Goal: Information Seeking & Learning: Learn about a topic

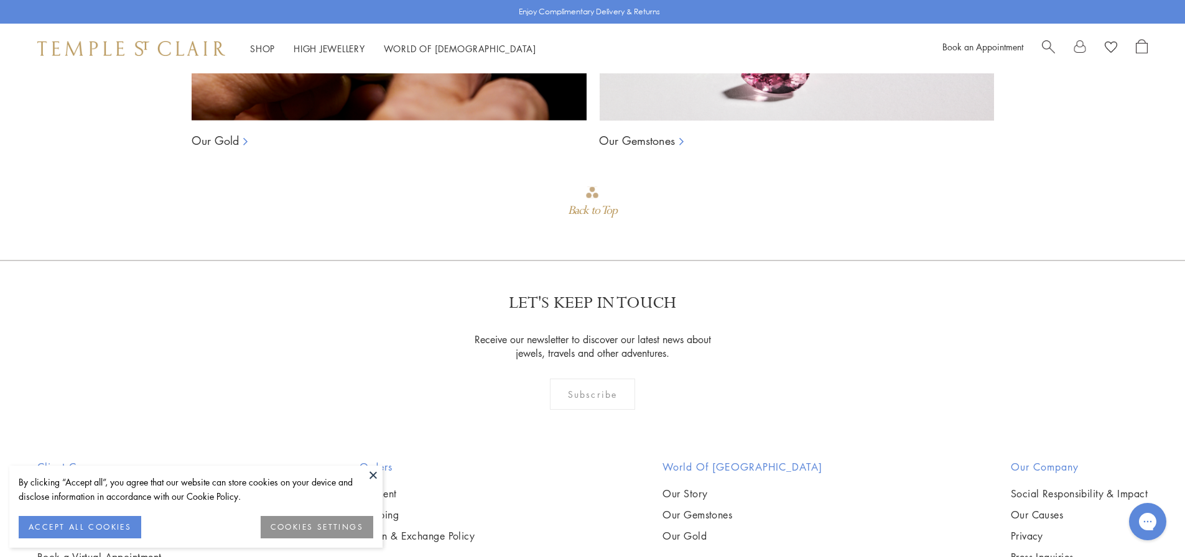
scroll to position [1379, 0]
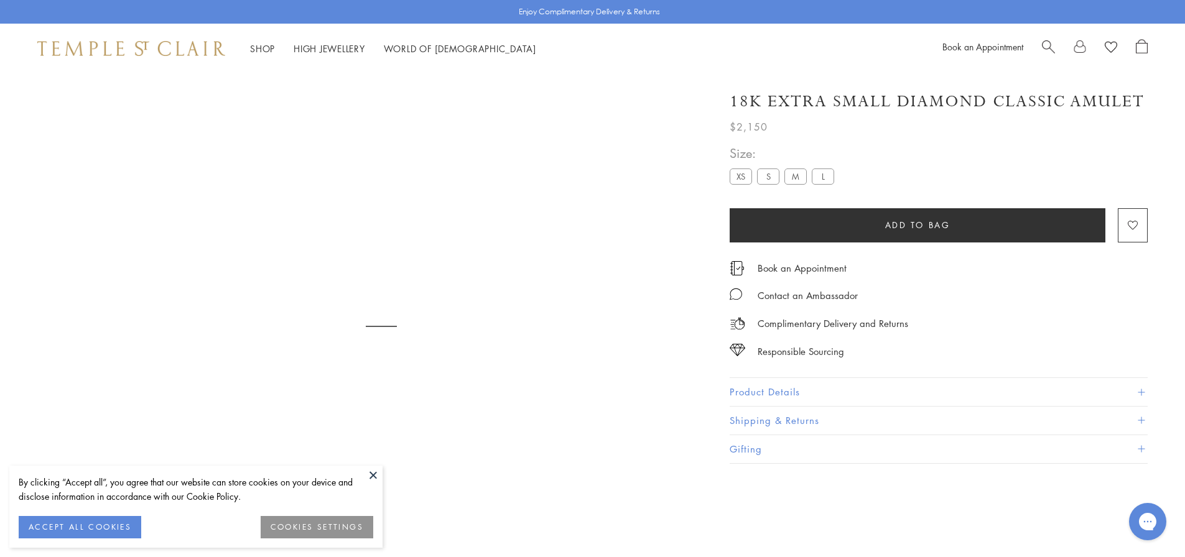
scroll to position [73, 0]
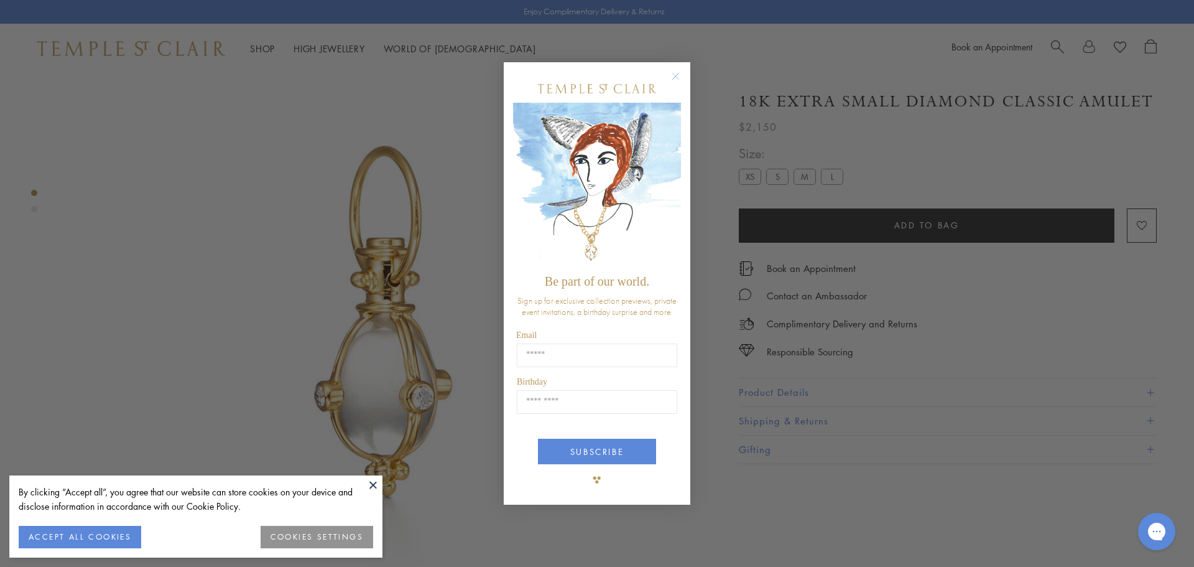
click at [677, 75] on circle "Close dialog" at bounding box center [676, 75] width 15 height 15
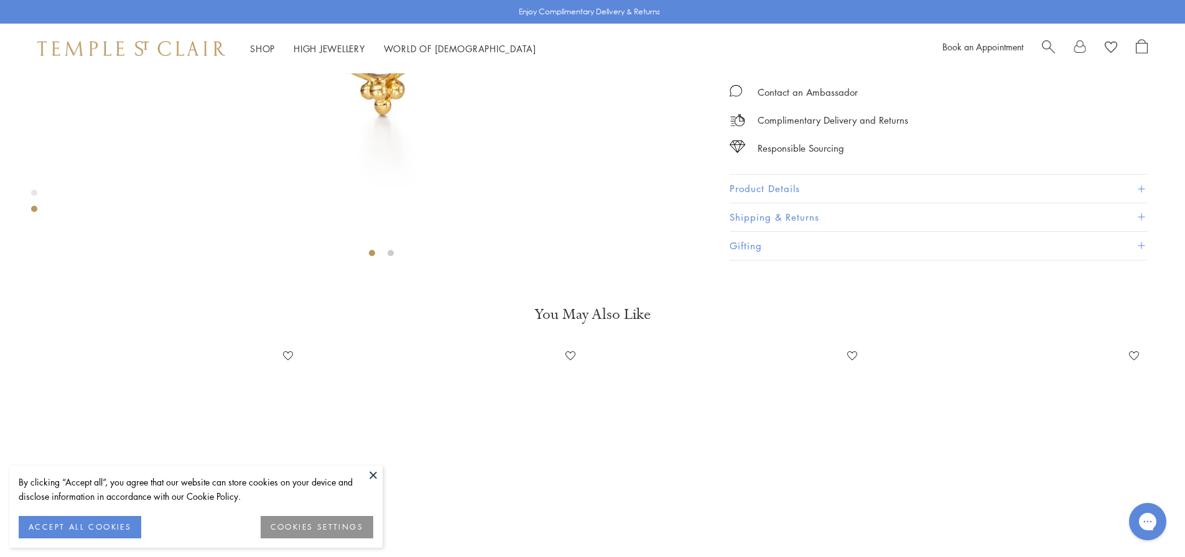
scroll to position [571, 0]
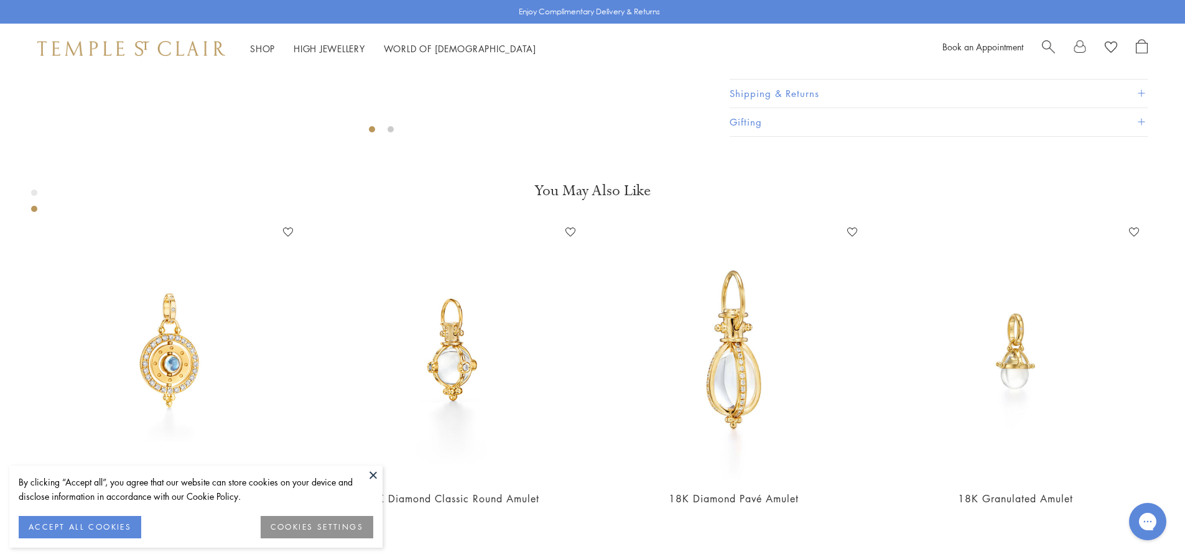
click at [1138, 68] on span at bounding box center [1140, 65] width 7 height 7
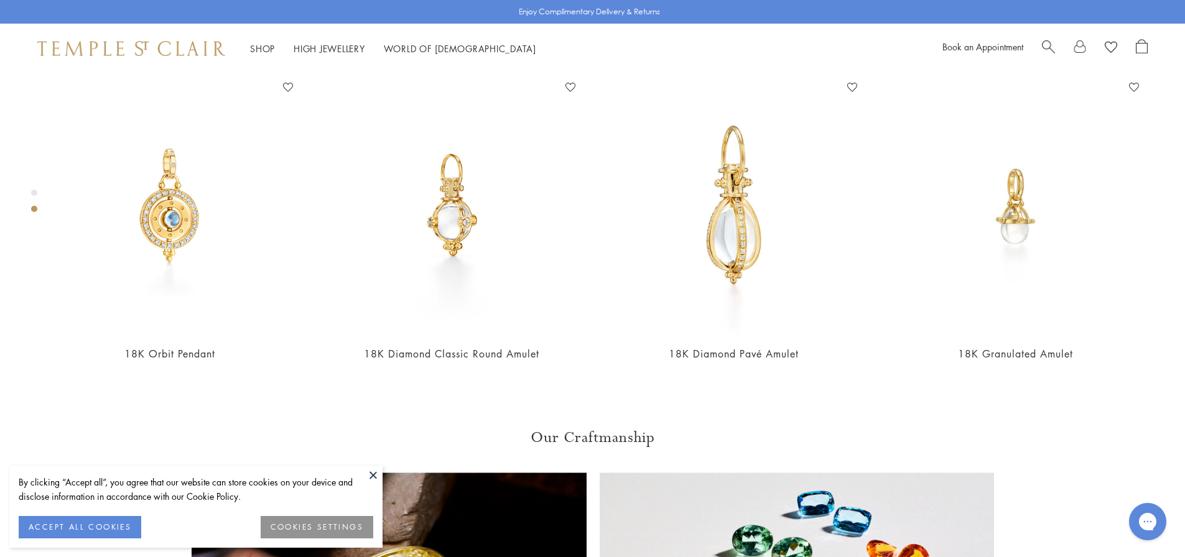
scroll to position [758, 0]
